Goal: Consume media (video, audio)

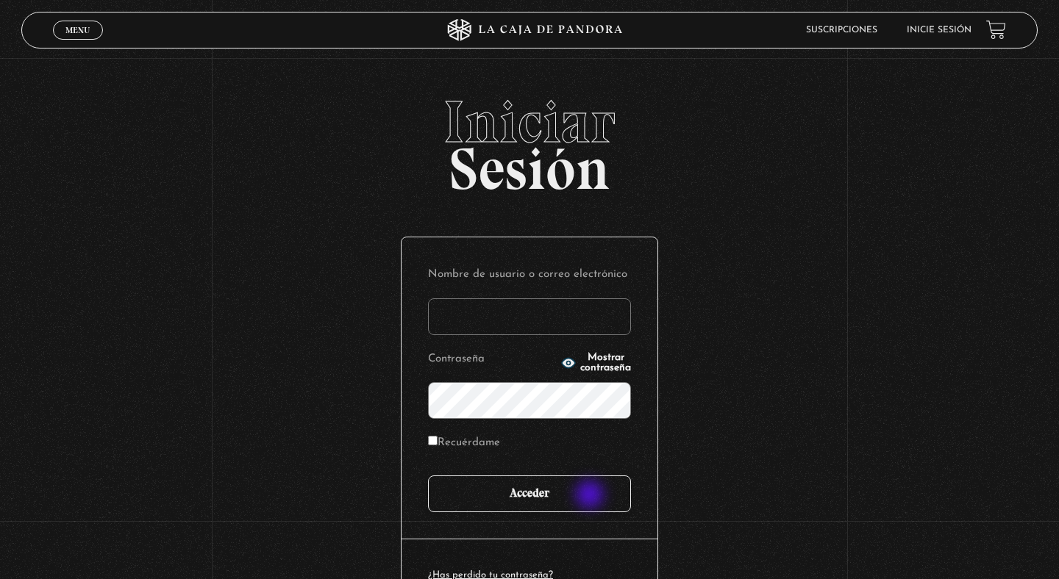
type input "[EMAIL_ADDRESS][DOMAIN_NAME]"
click at [591, 496] on input "Acceder" at bounding box center [529, 494] width 203 height 37
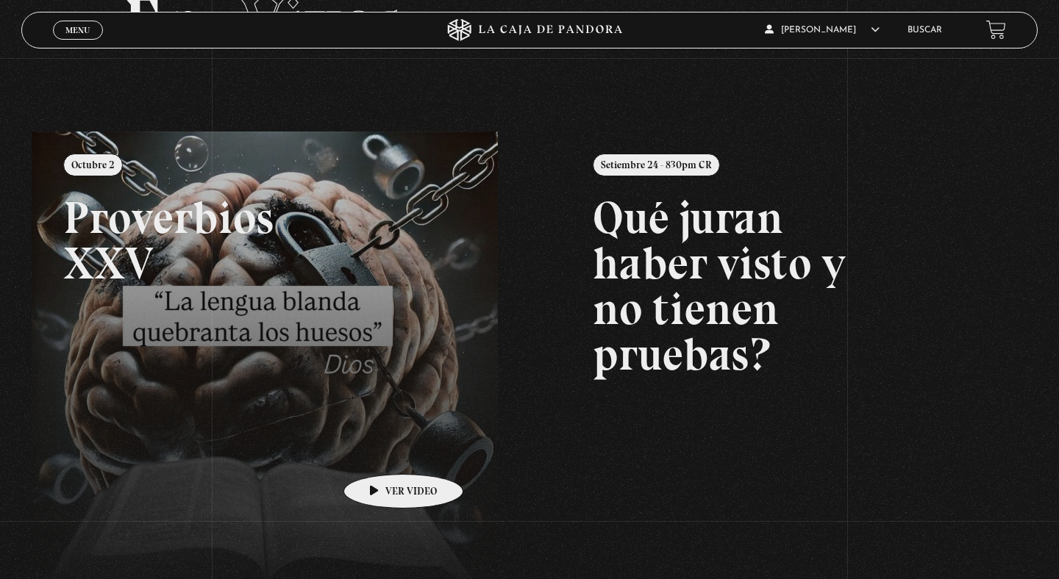
scroll to position [152, 0]
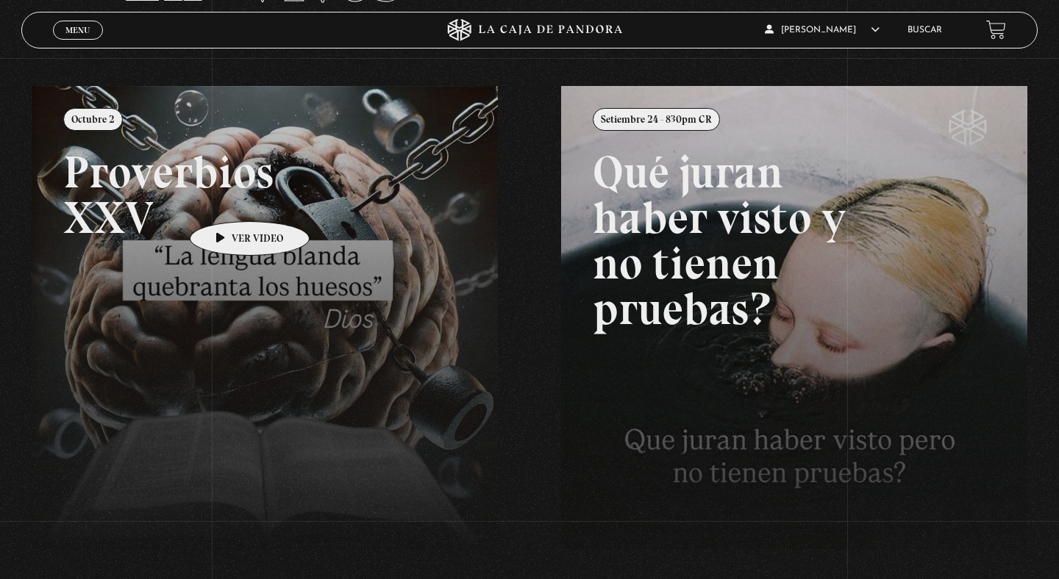
click at [226, 199] on link at bounding box center [561, 375] width 1059 height 579
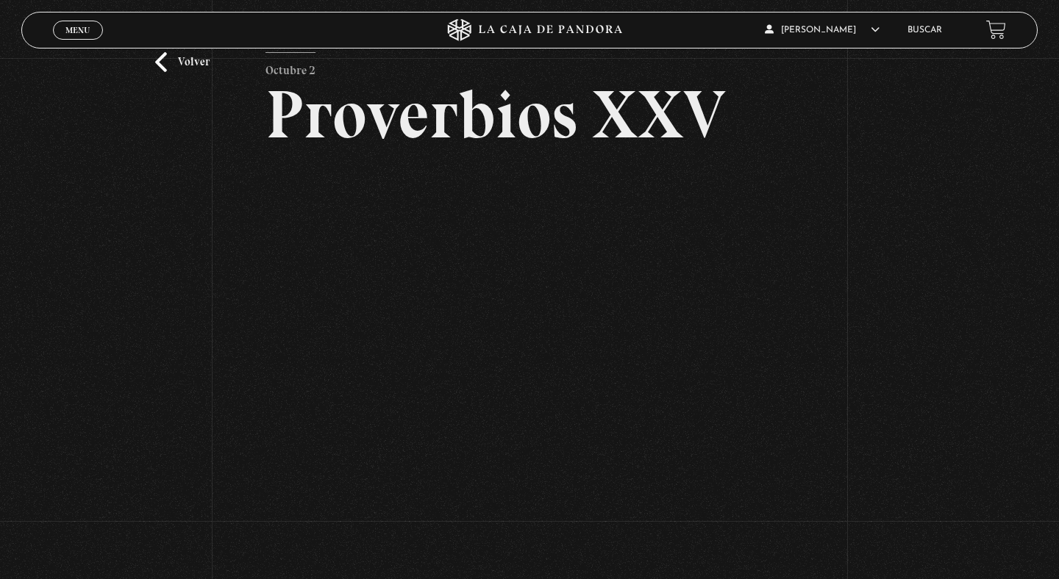
scroll to position [65, 0]
